Goal: Navigation & Orientation: Find specific page/section

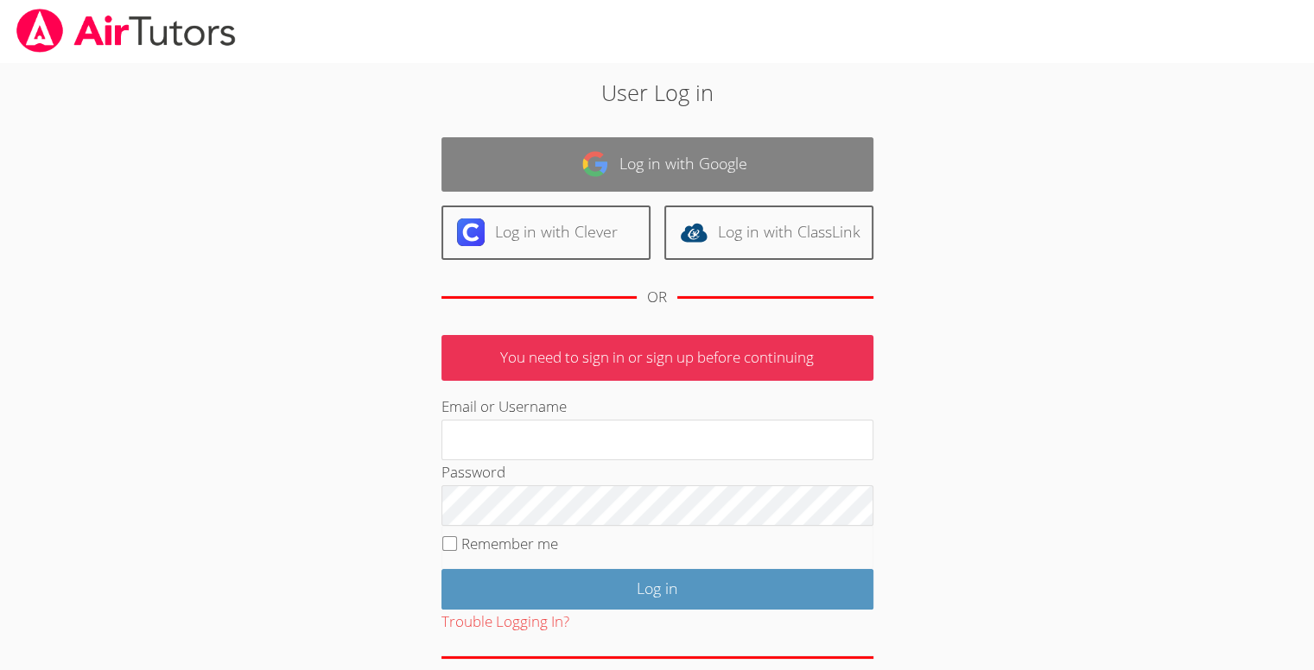
click at [533, 173] on link "Log in with Google" at bounding box center [657, 164] width 432 height 54
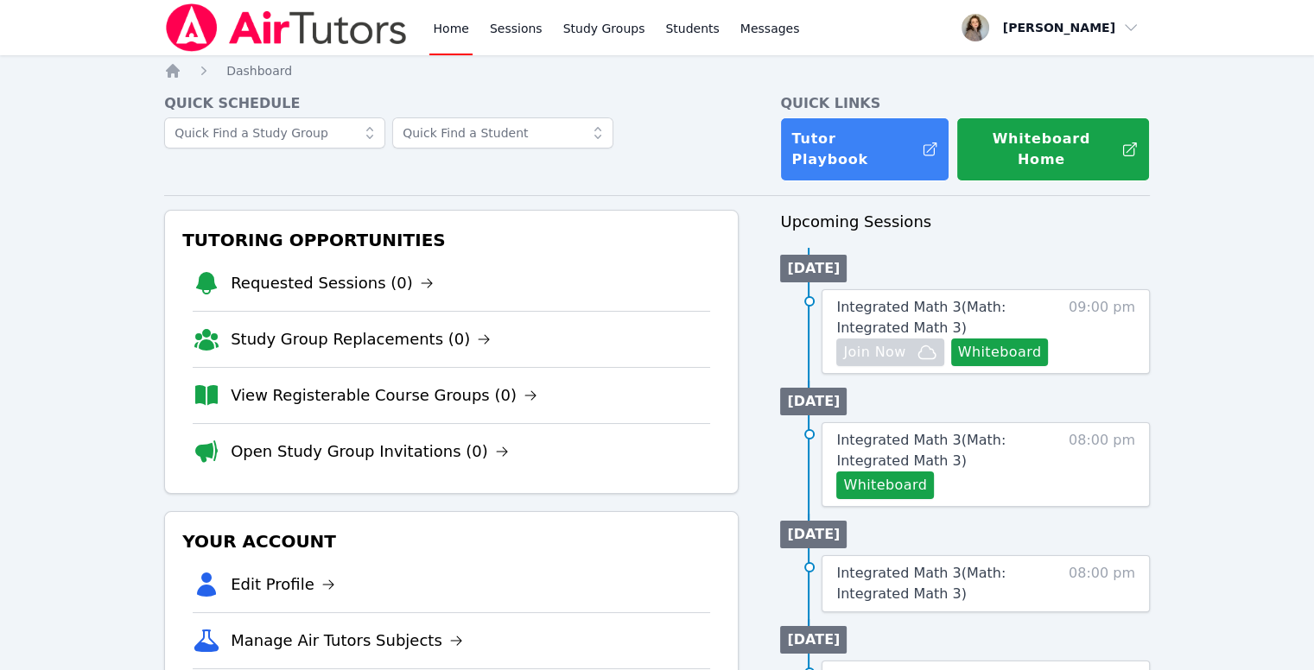
click at [183, 22] on img at bounding box center [286, 27] width 244 height 48
click at [173, 78] on icon "Breadcrumb" at bounding box center [172, 70] width 17 height 17
